Goal: Navigation & Orientation: Find specific page/section

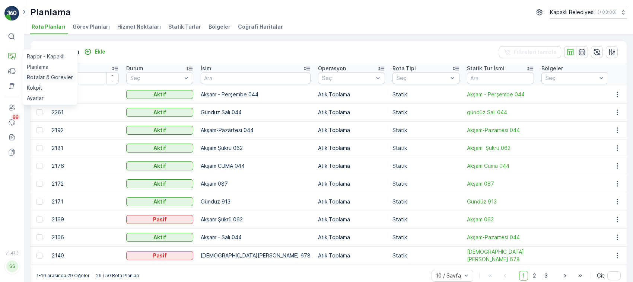
click at [51, 74] on p "Rotalar & Görevler" at bounding box center [50, 77] width 46 height 7
